Goal: Information Seeking & Learning: Check status

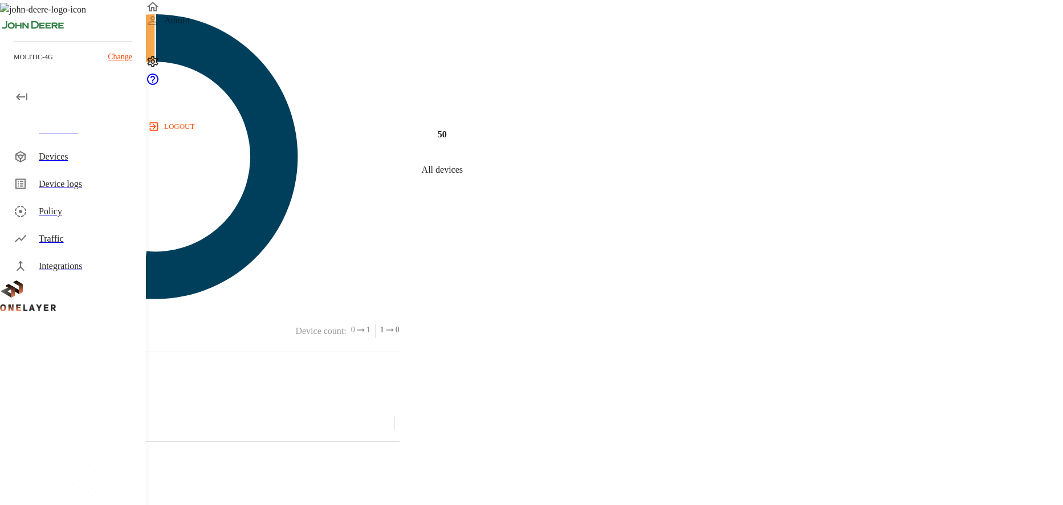
scroll to position [521, 0]
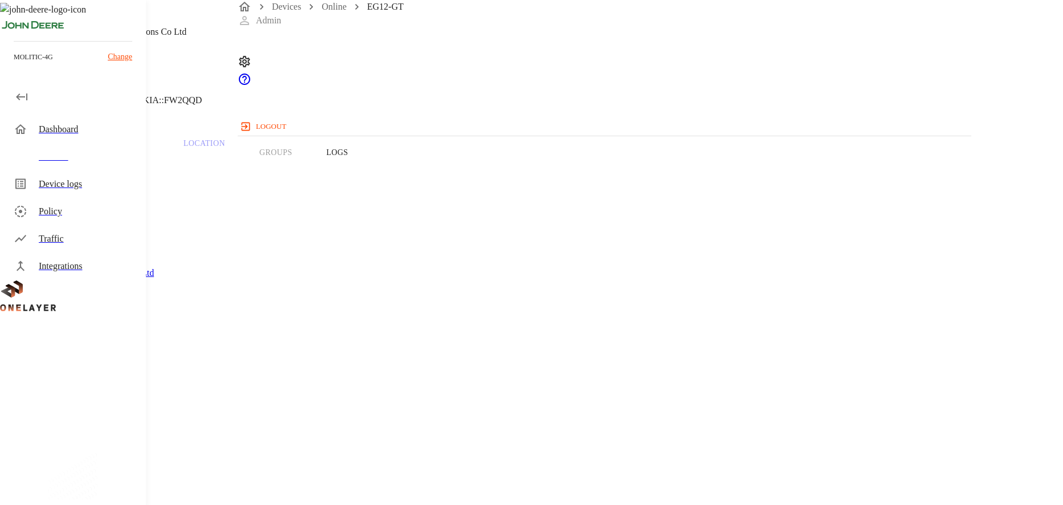
click at [365, 176] on button "Logs" at bounding box center [337, 152] width 56 height 72
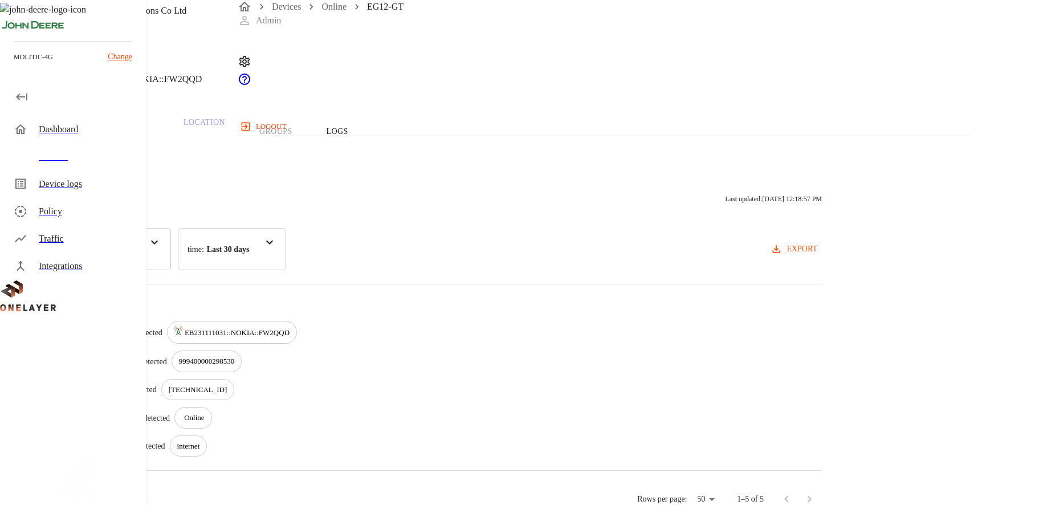
scroll to position [36, 0]
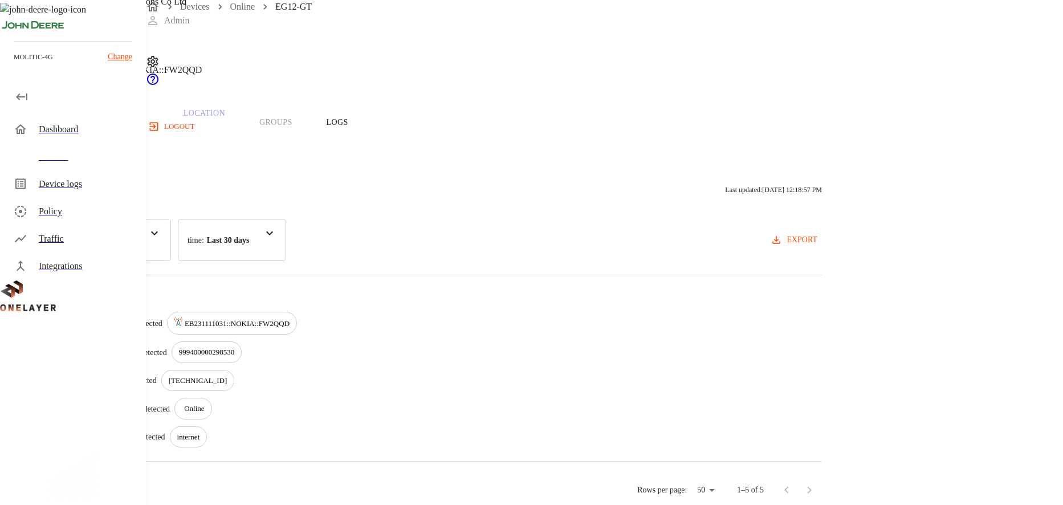
click at [100, 158] on div "Devices" at bounding box center [88, 157] width 98 height 14
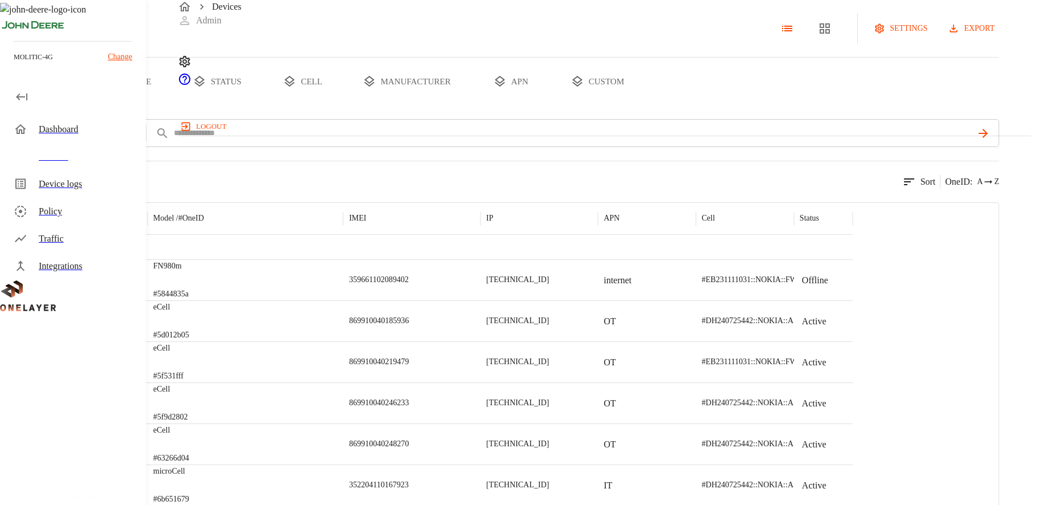
scroll to position [422, 0]
click at [344, 299] on div "eCell #5d012b05" at bounding box center [246, 278] width 196 height 41
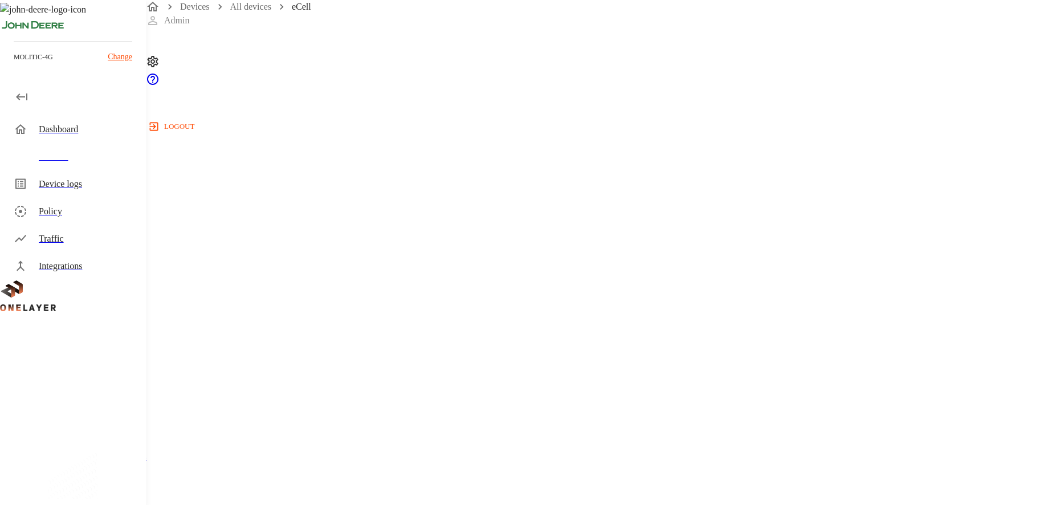
scroll to position [347, 0]
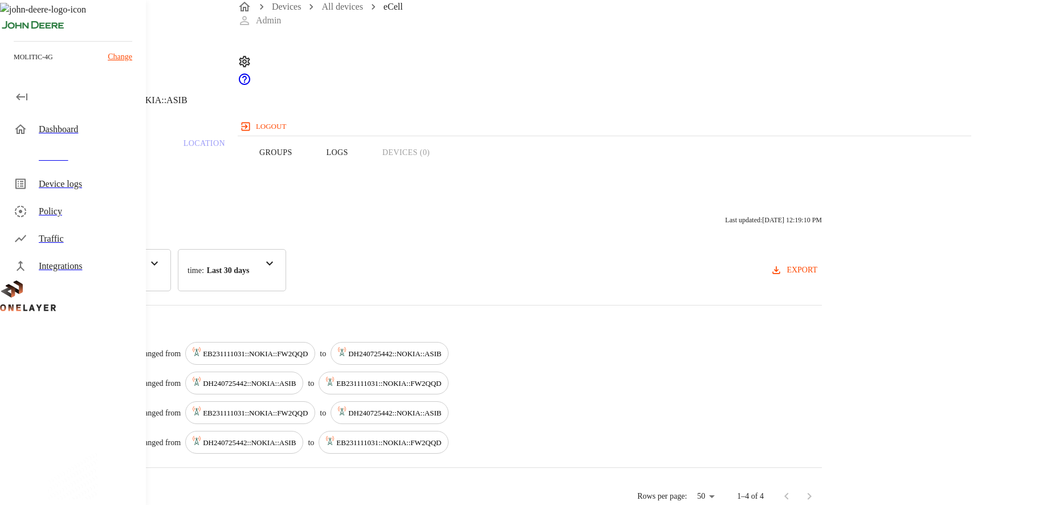
scroll to position [8, 0]
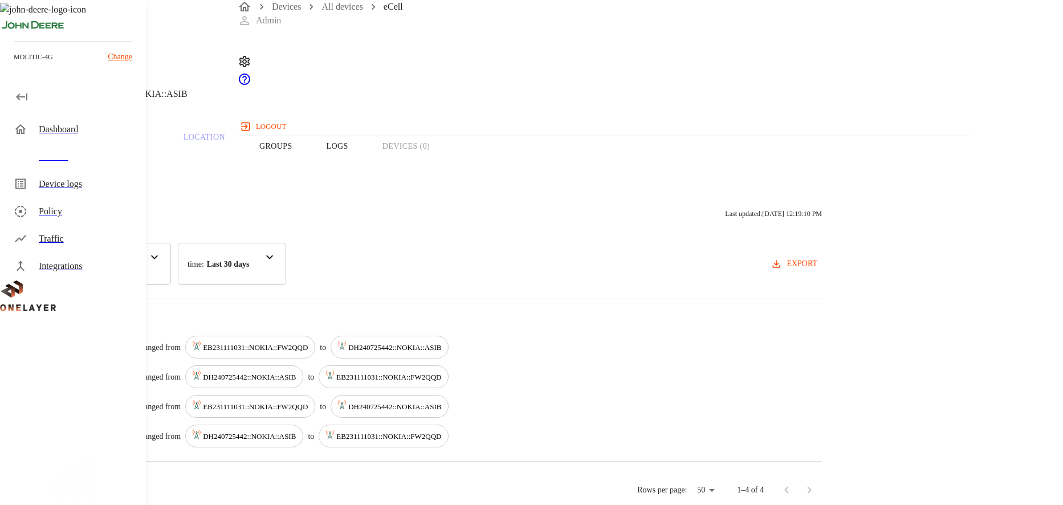
click at [250, 258] on p "Last 30 days" at bounding box center [228, 264] width 43 height 12
click at [598, 290] on div "Activity Logs Last updated: [DATE] 12:19:10 PM category : All Cell time : Last …" at bounding box center [425, 343] width 850 height 323
click at [99, 162] on div "Devices" at bounding box center [88, 157] width 98 height 14
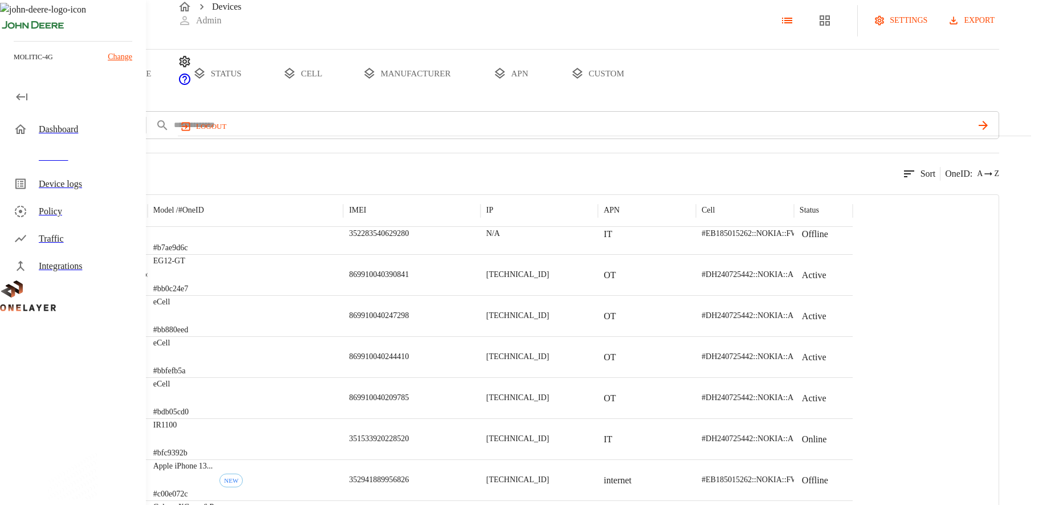
scroll to position [763, 0]
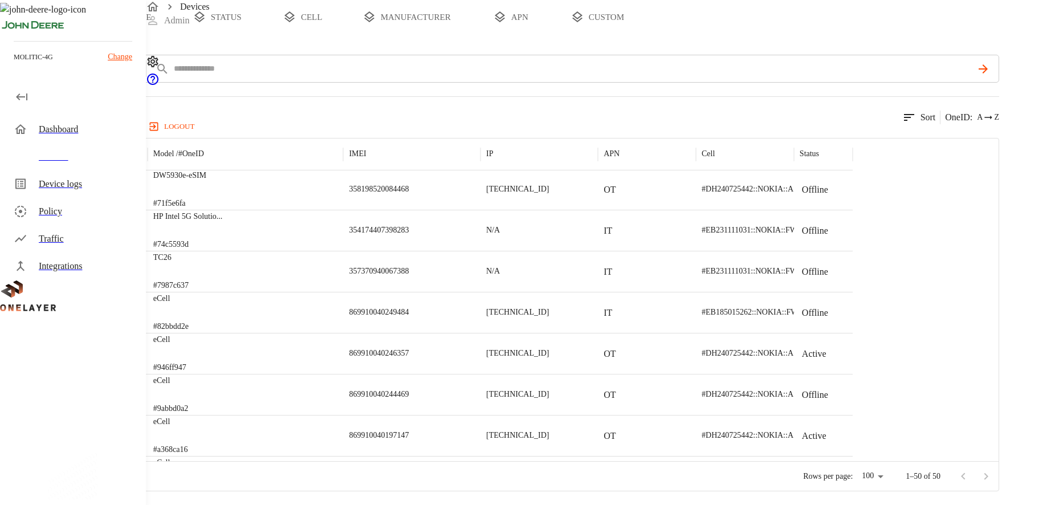
click at [997, 472] on div at bounding box center [975, 476] width 46 height 23
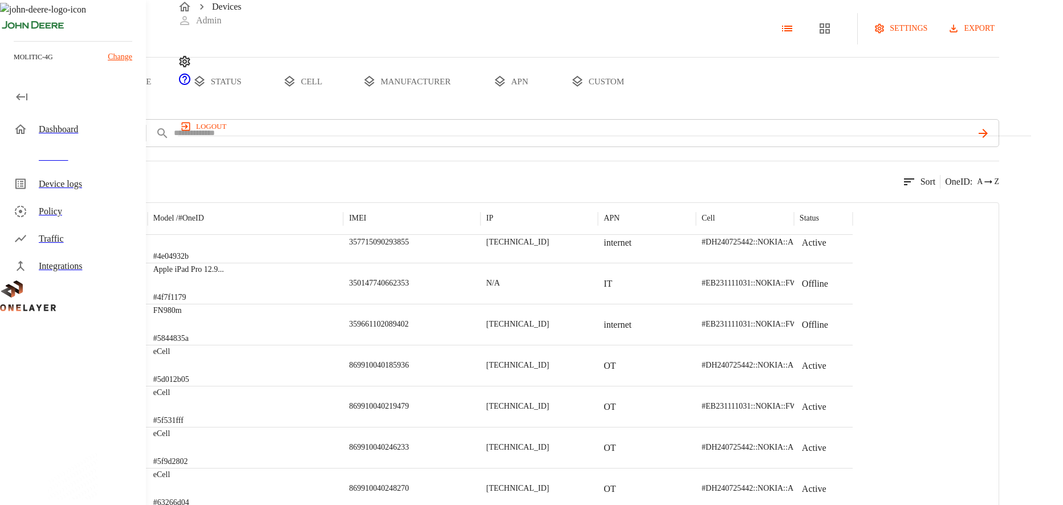
click at [174, 105] on button "type" at bounding box center [131, 82] width 85 height 48
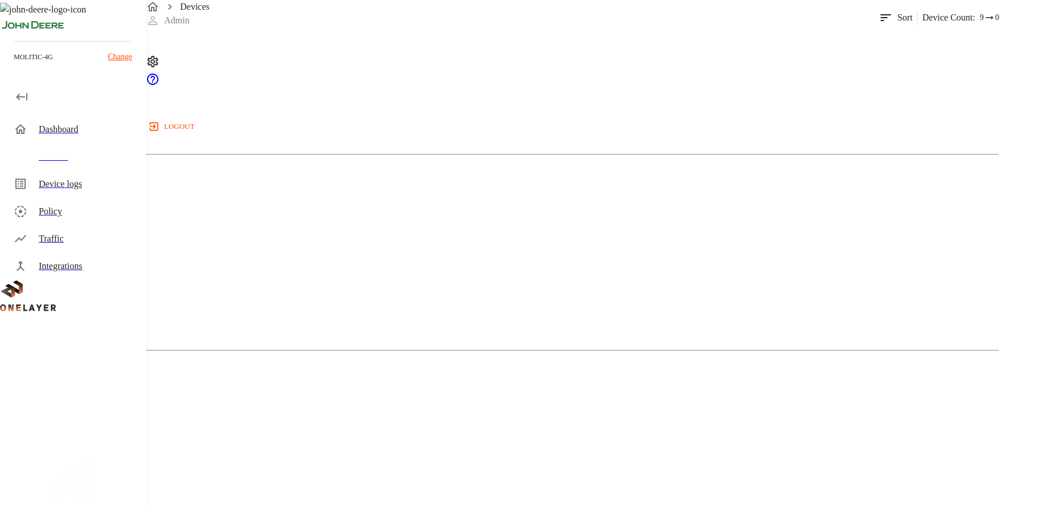
click at [311, 118] on div "Cellular Router" at bounding box center [499, 89] width 999 height 57
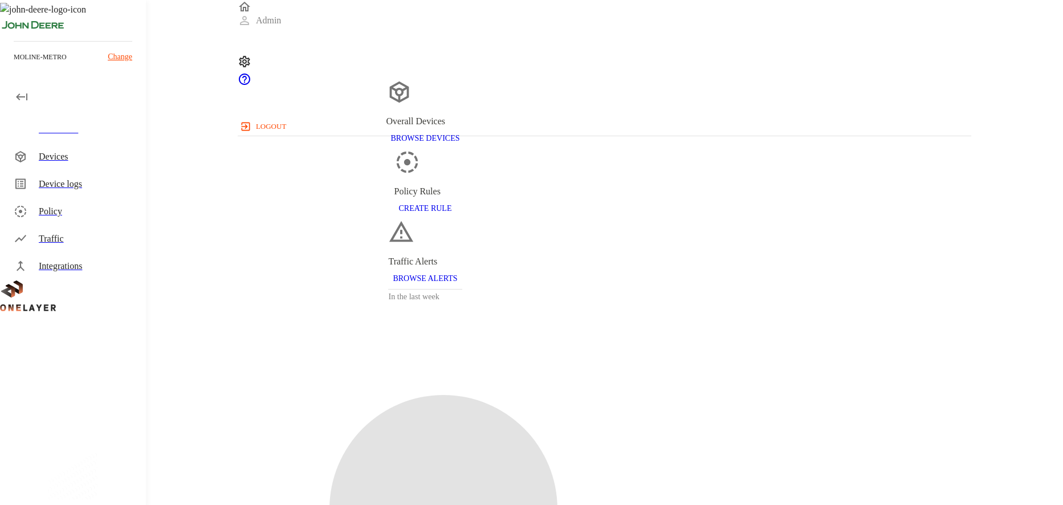
click at [71, 164] on div "Devices" at bounding box center [75, 156] width 141 height 27
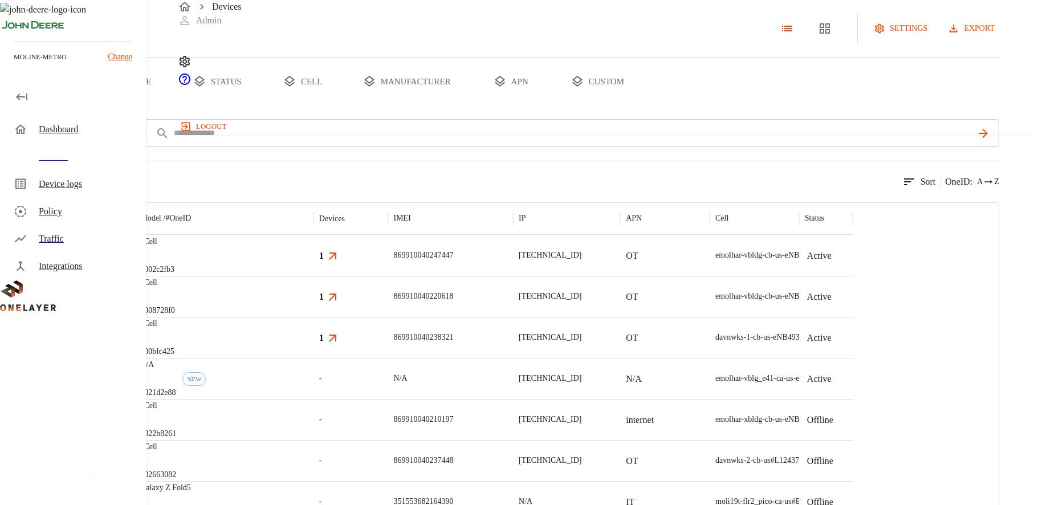
click at [135, 276] on div at bounding box center [91, 255] width 87 height 41
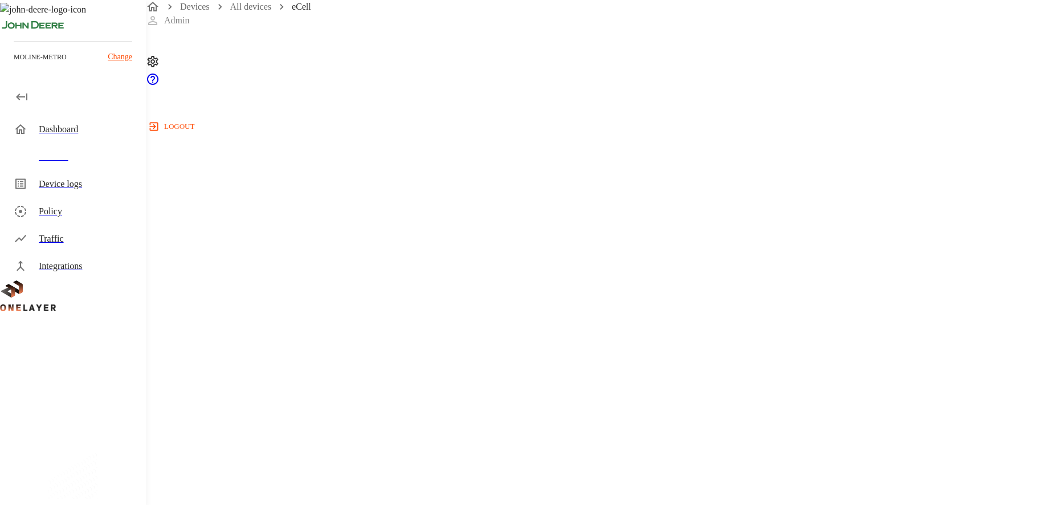
scroll to position [48, 0]
click at [447, 123] on button "Devices (1)" at bounding box center [405, 104] width 81 height 72
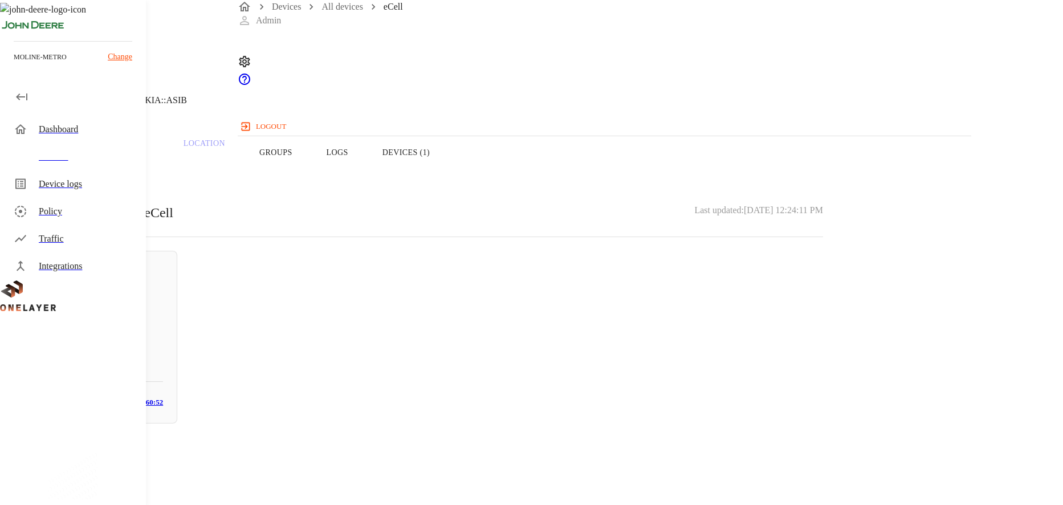
click at [163, 332] on div "N/A # 0e846e0b" at bounding box center [102, 344] width 121 height 46
click at [615, 485] on p "A8:3C:A5:1E:60:52" at bounding box center [424, 492] width 795 height 14
click at [645, 440] on p "[TECHNICAL_ID]" at bounding box center [424, 447] width 795 height 14
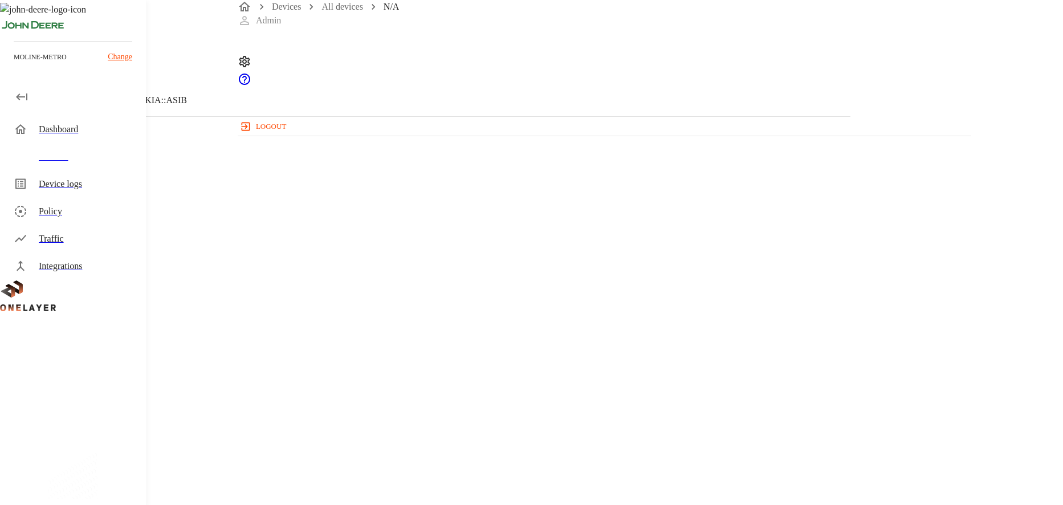
click at [7, 64] on icon at bounding box center [3, 57] width 7 height 11
click at [362, 11] on link "All devices" at bounding box center [341, 7] width 41 height 10
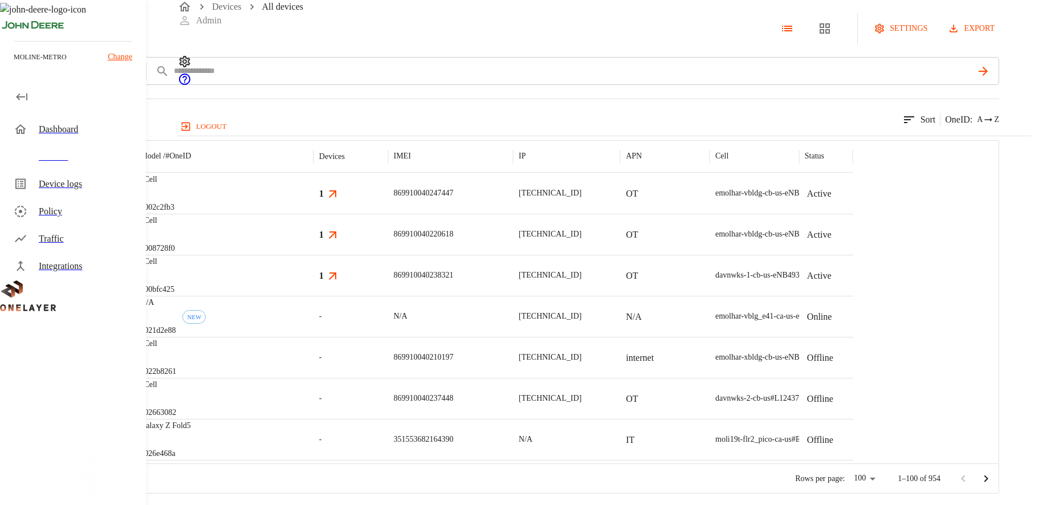
click at [313, 255] on div "eCell #008728f0" at bounding box center [223, 234] width 179 height 41
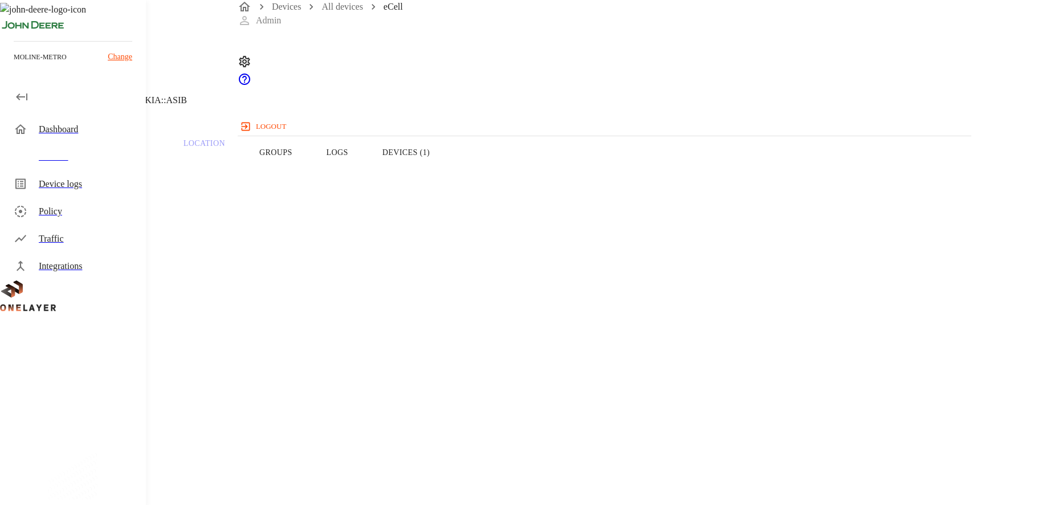
click at [447, 175] on button "Devices (1)" at bounding box center [405, 152] width 81 height 72
click at [177, 289] on div "Active 10.137.89.16 WDXFH0RFT3 # 4040acea MAC: 08:92:04:E9:FD:5D" at bounding box center [102, 337] width 150 height 173
click at [275, 93] on div "WDXFH0RFT3 NEW 10.137.89.16 #4040acea Cell #DH240725611::NOKIA::ASIB" at bounding box center [425, 58] width 850 height 116
click at [14, 65] on icon at bounding box center [7, 58] width 14 height 14
click at [78, 169] on button "Overview" at bounding box center [39, 152] width 78 height 72
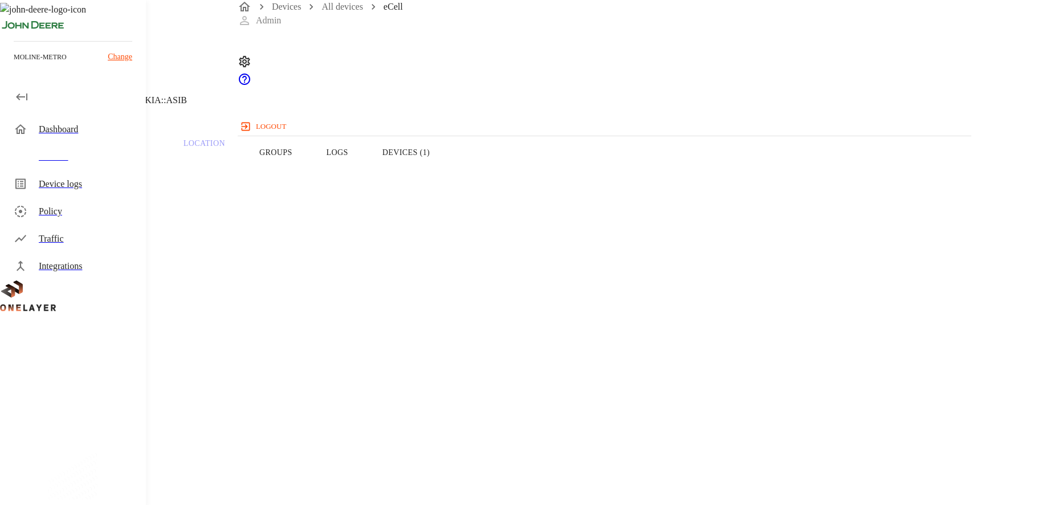
click at [394, 403] on p "#008728f0" at bounding box center [424, 410] width 795 height 14
